Goal: Task Accomplishment & Management: Use online tool/utility

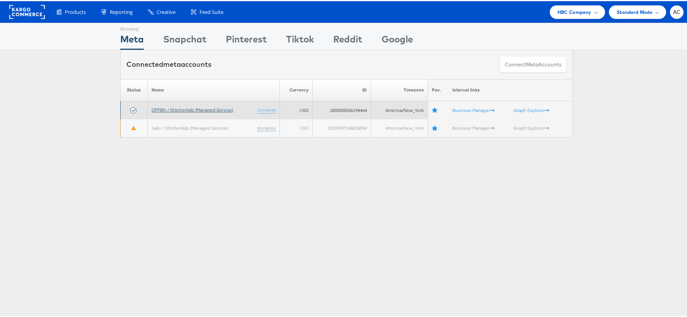
click at [179, 112] on link "OFF5th / StitcherAds (Managed Service)" at bounding box center [193, 109] width 82 height 6
